Goal: Task Accomplishment & Management: Use online tool/utility

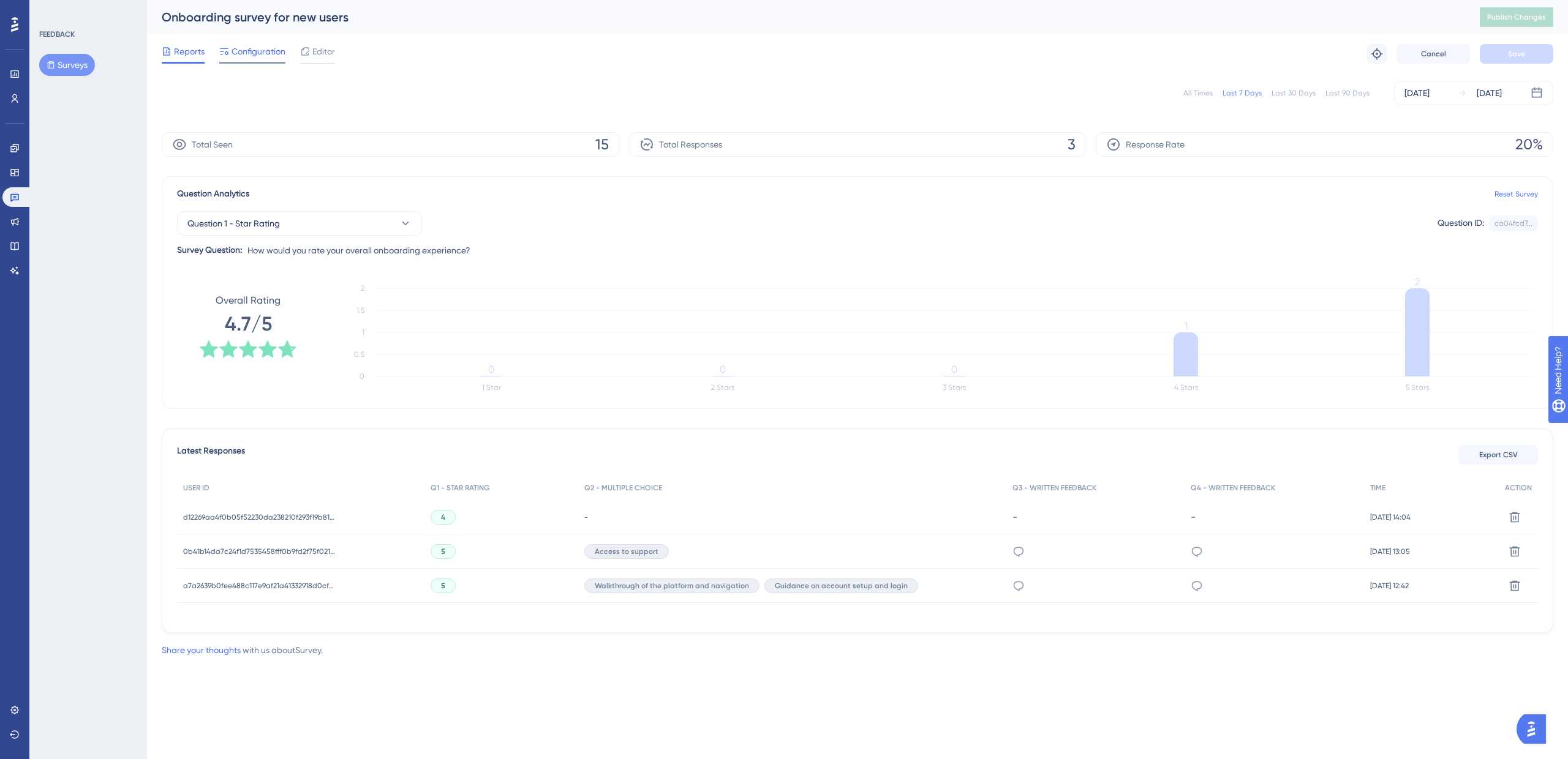
click at [246, 49] on span "Configuration" at bounding box center [258, 51] width 54 height 15
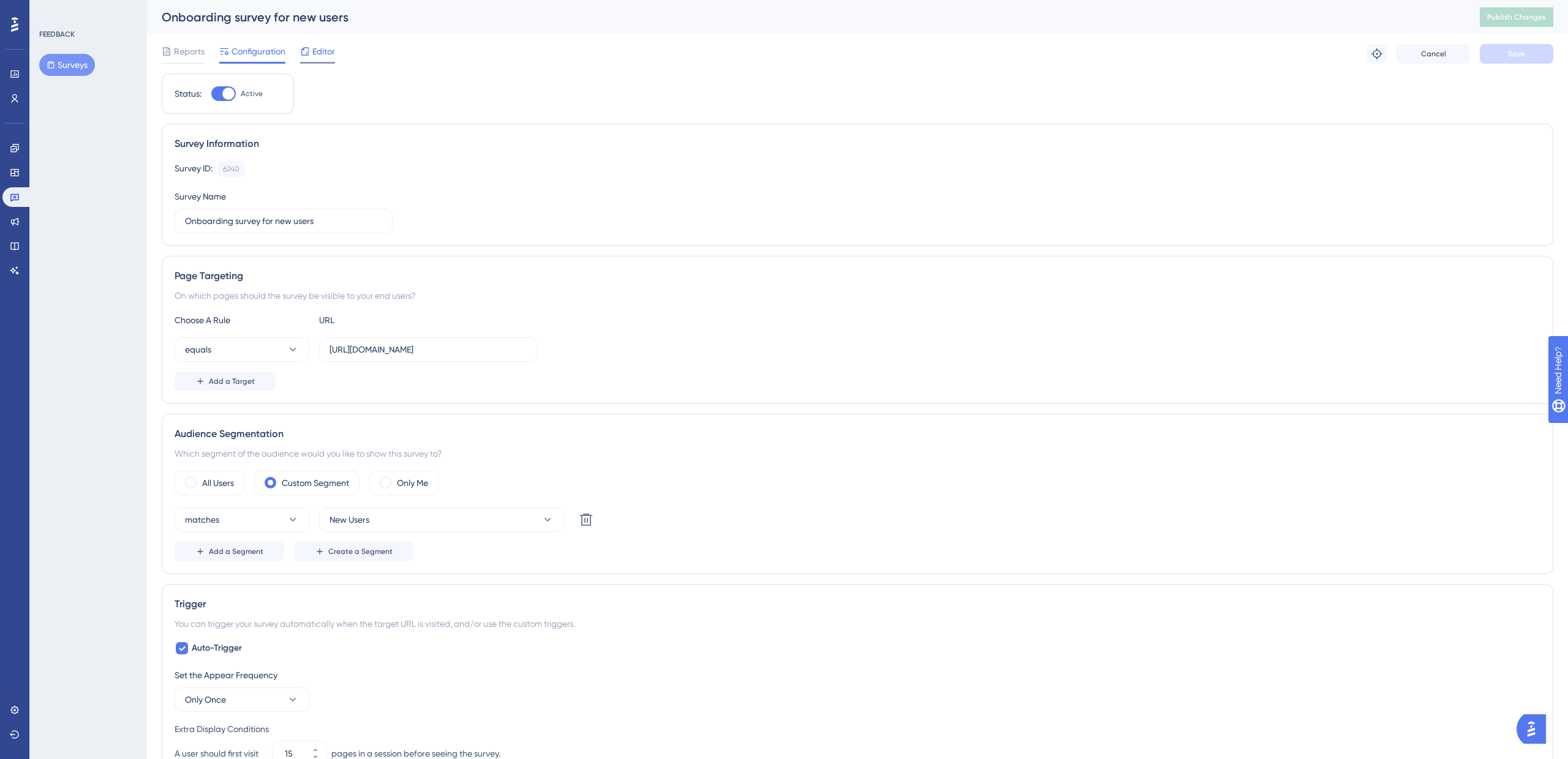
click at [314, 53] on span "Editor" at bounding box center [323, 51] width 23 height 15
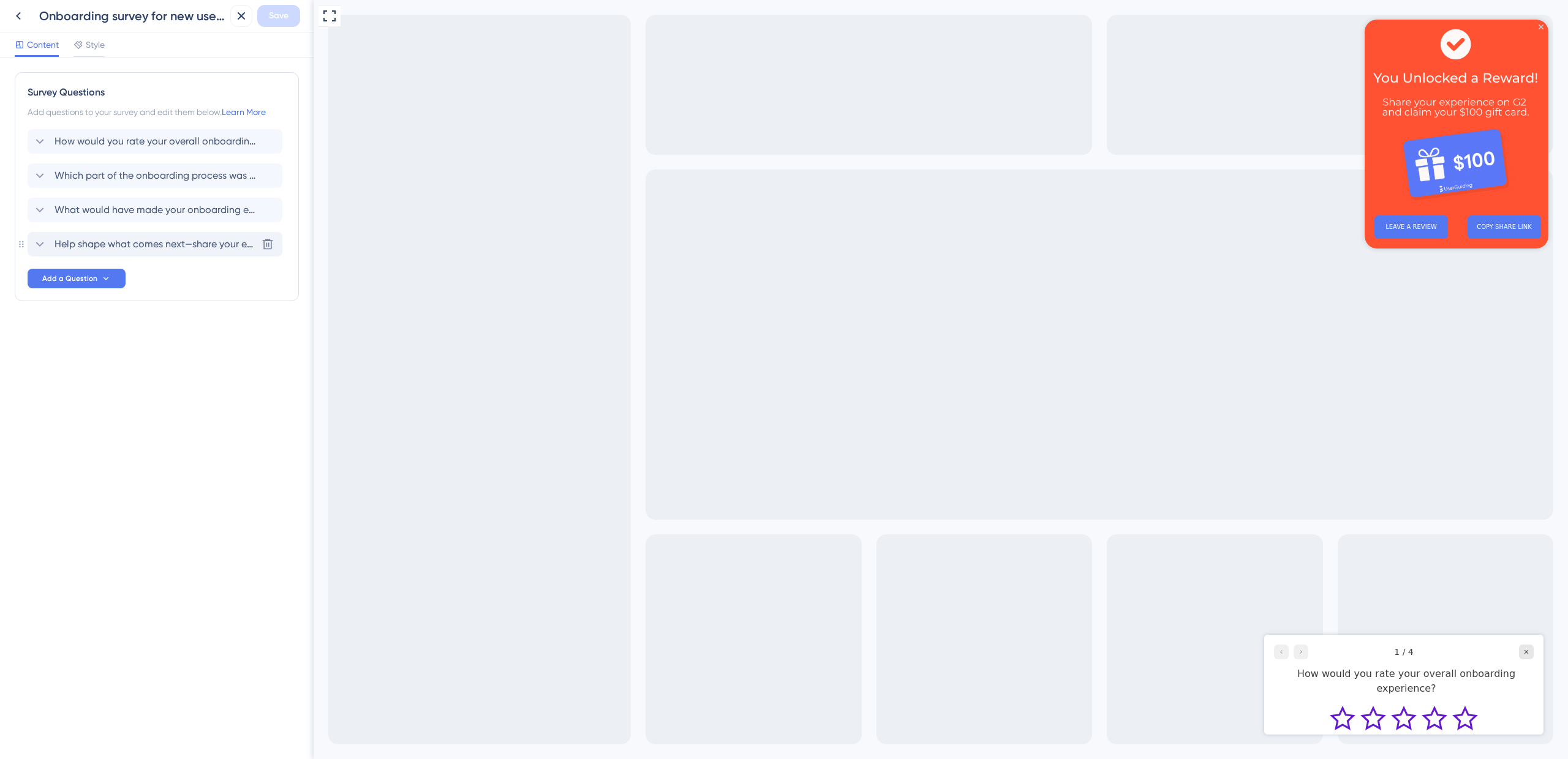
click at [117, 244] on span "Help shape what comes next—share your email or OSID to join our conversations o…" at bounding box center [155, 244] width 202 height 15
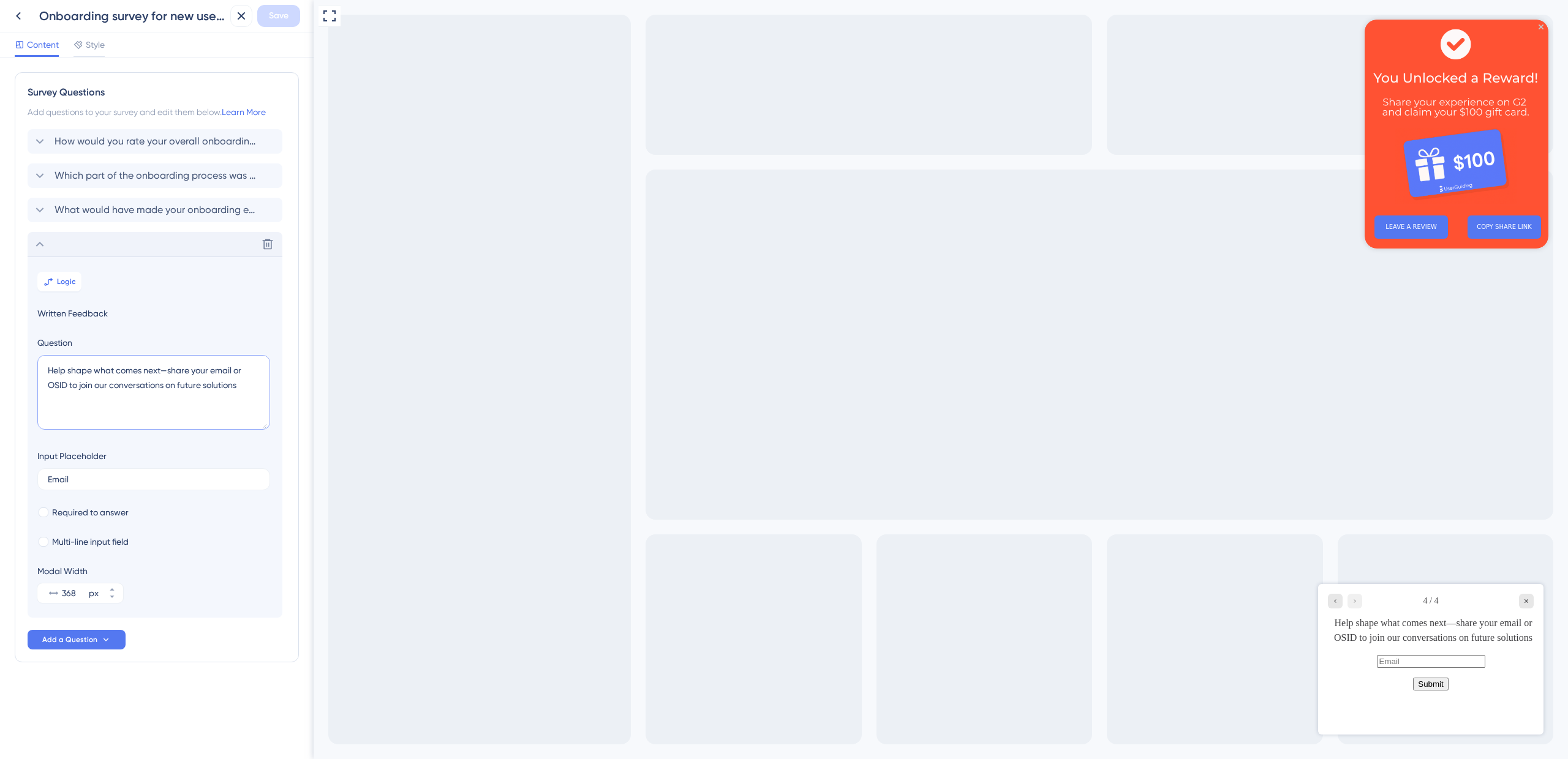
drag, startPoint x: 44, startPoint y: 376, endPoint x: 158, endPoint y: 390, distance: 114.9
click at [158, 390] on textarea "Help shape what comes next—share your email or OSID to join our conversations o…" at bounding box center [154, 392] width 233 height 74
click at [43, 176] on icon at bounding box center [40, 176] width 15 height 15
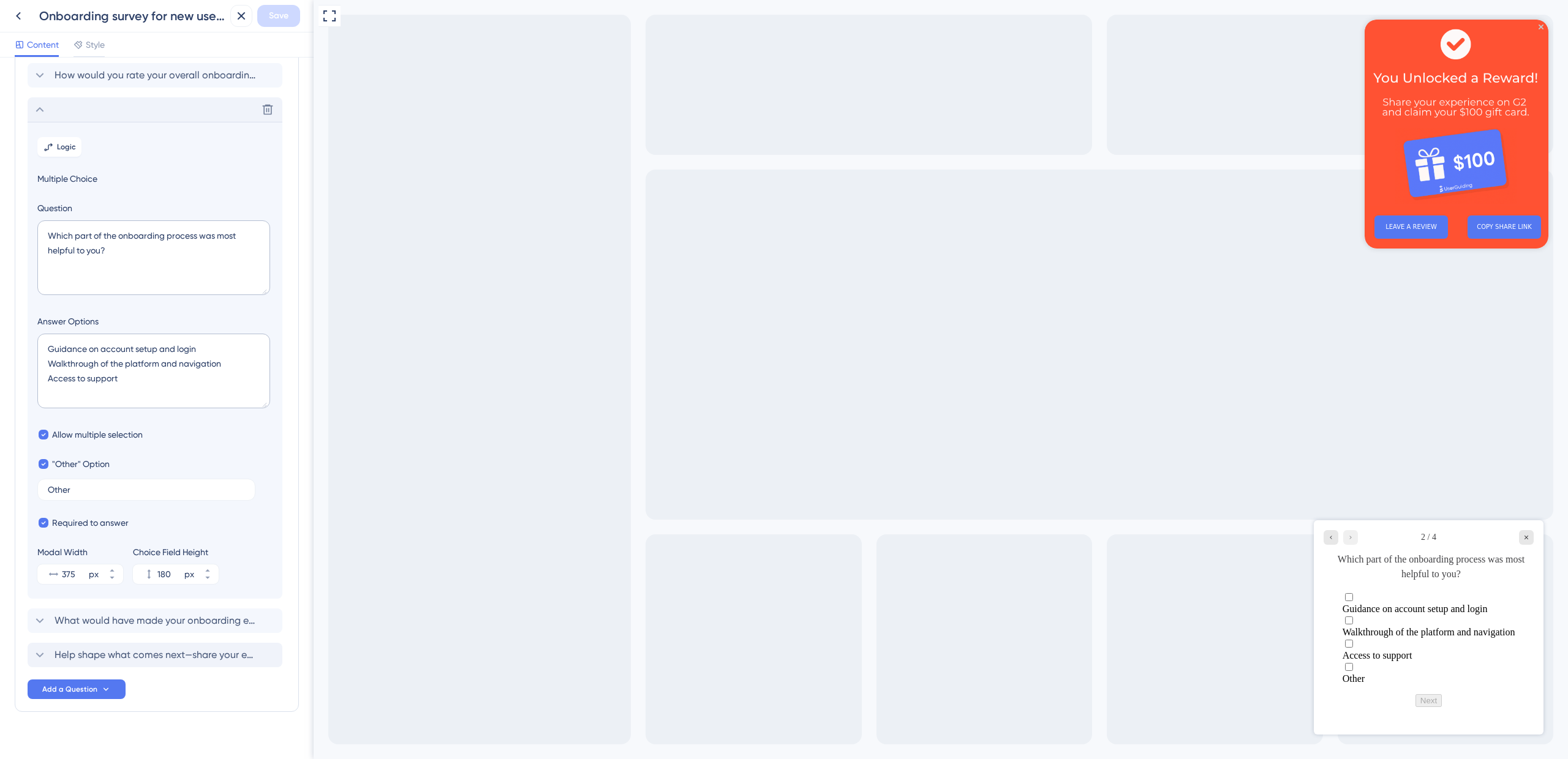
scroll to position [82, 0]
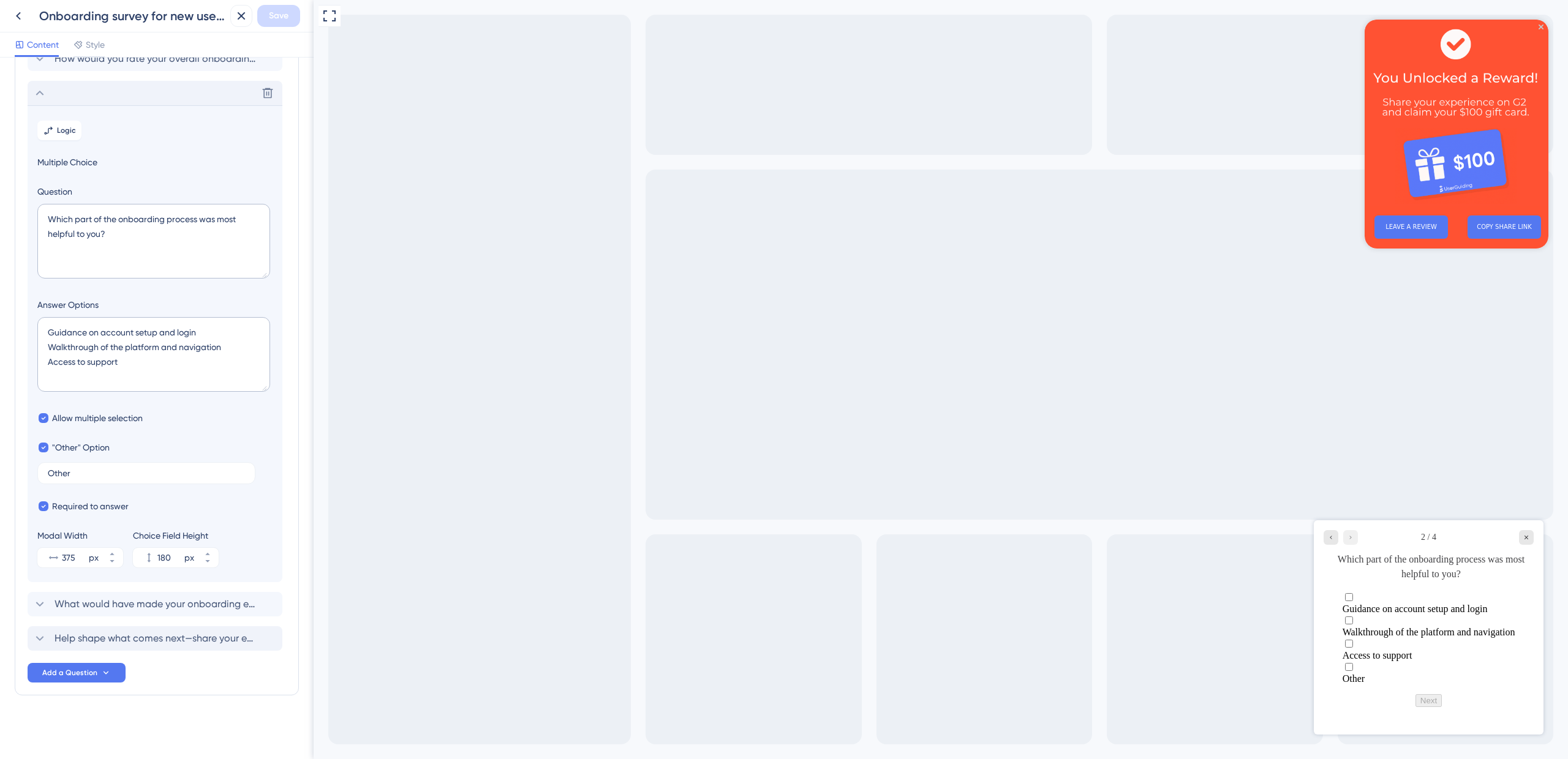
click at [37, 96] on icon at bounding box center [40, 93] width 15 height 15
